Goal: Navigation & Orientation: Find specific page/section

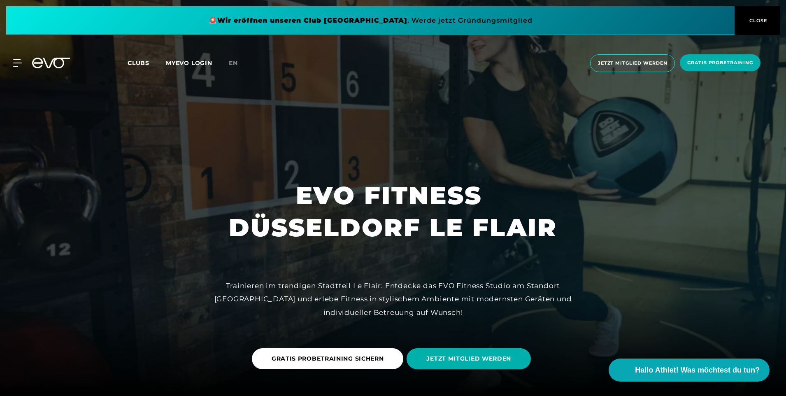
click at [144, 63] on span "Clubs" at bounding box center [138, 62] width 22 height 7
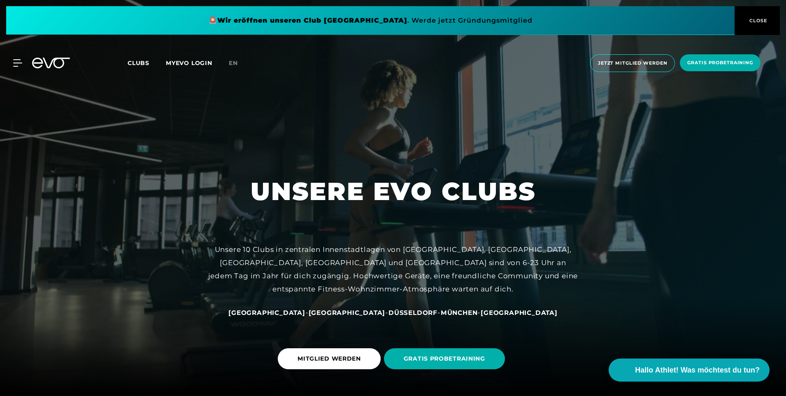
click at [392, 311] on span "Düsseldorf" at bounding box center [412, 312] width 49 height 8
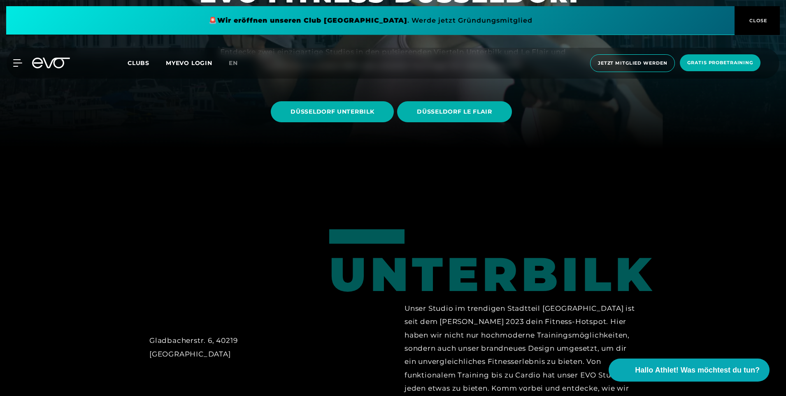
scroll to position [123, 0]
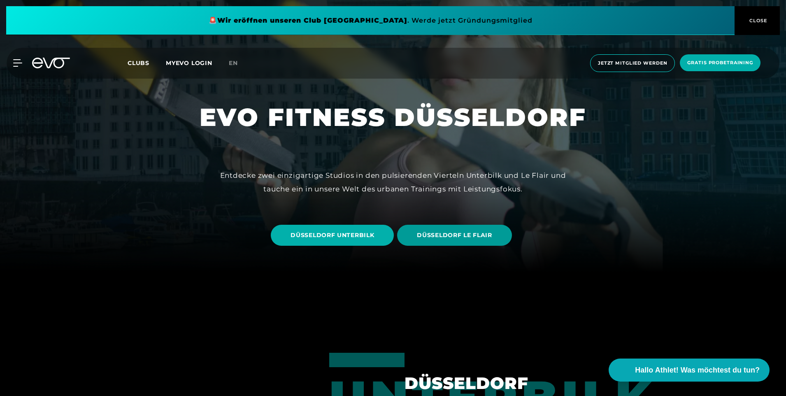
click at [490, 239] on span "DÜSSELDORF LE FLAIR" at bounding box center [454, 235] width 114 height 21
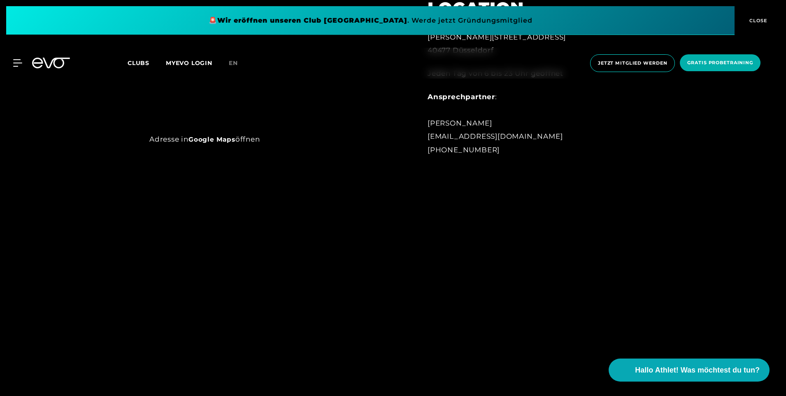
scroll to position [428, 0]
